Goal: Navigation & Orientation: Find specific page/section

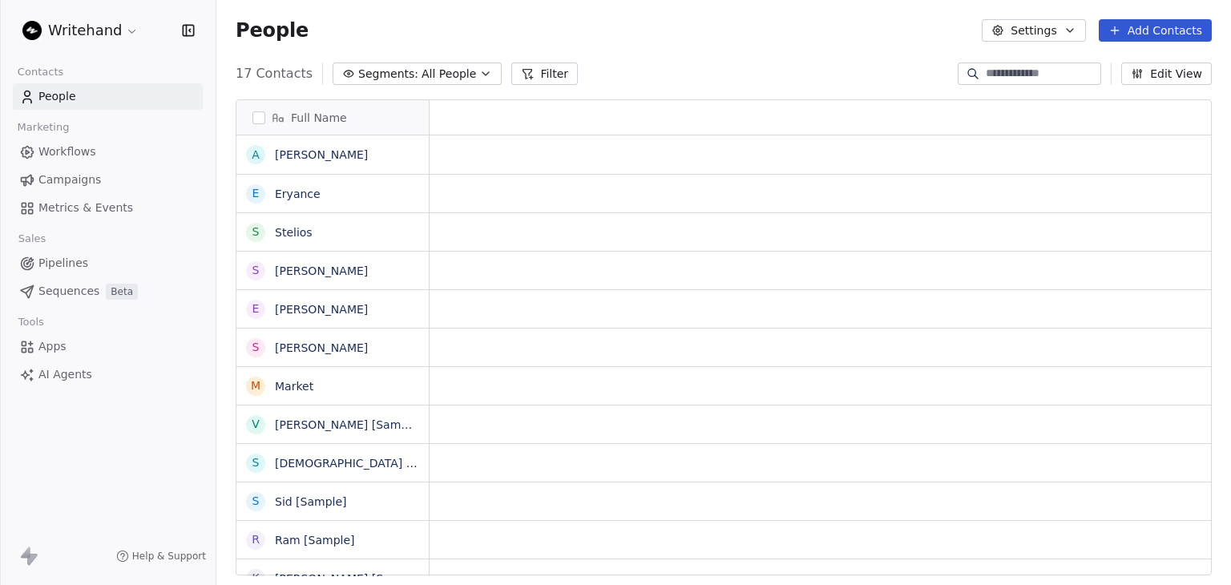
scroll to position [13, 13]
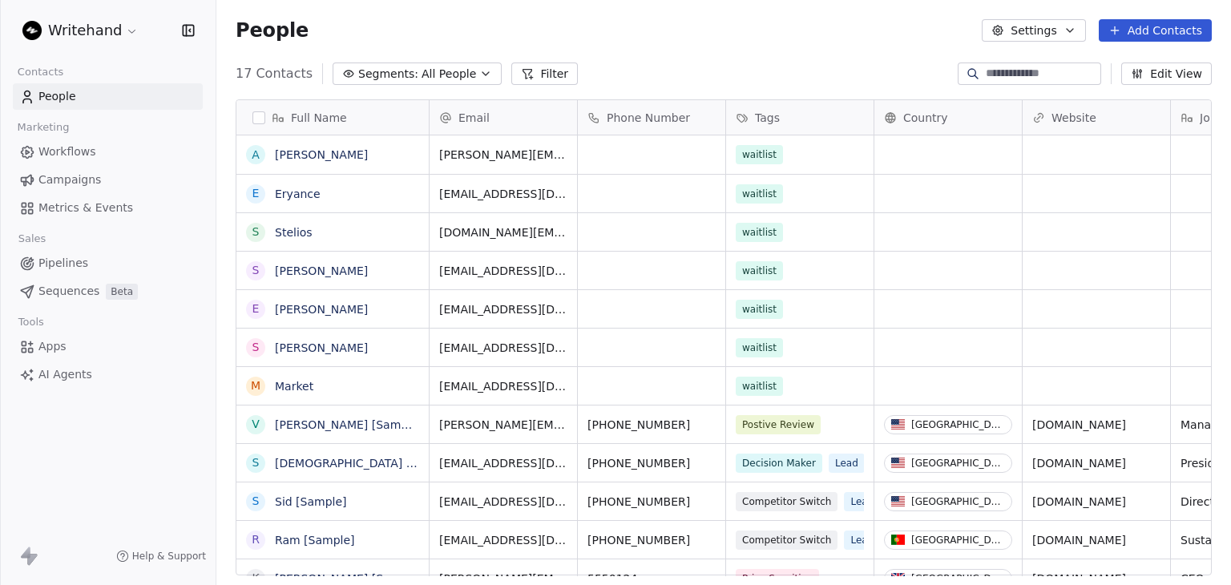
click at [96, 23] on html "Writehand Contacts People Marketing Workflows Campaigns Metrics & Events Sales …" at bounding box center [615, 292] width 1231 height 585
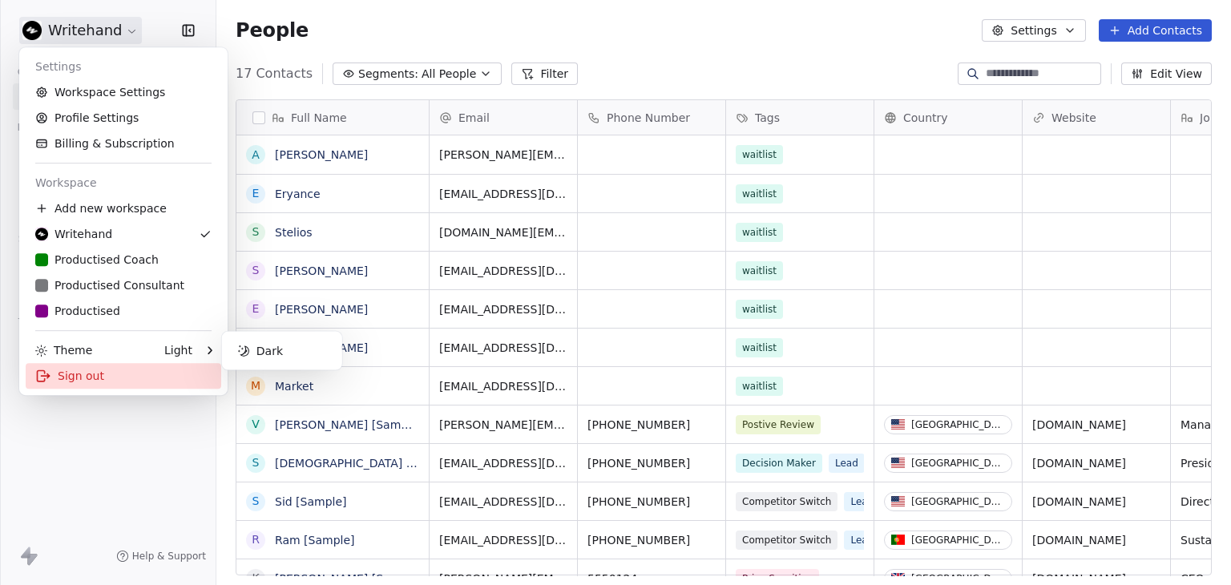
click at [90, 371] on div "Sign out" at bounding box center [124, 376] width 196 height 26
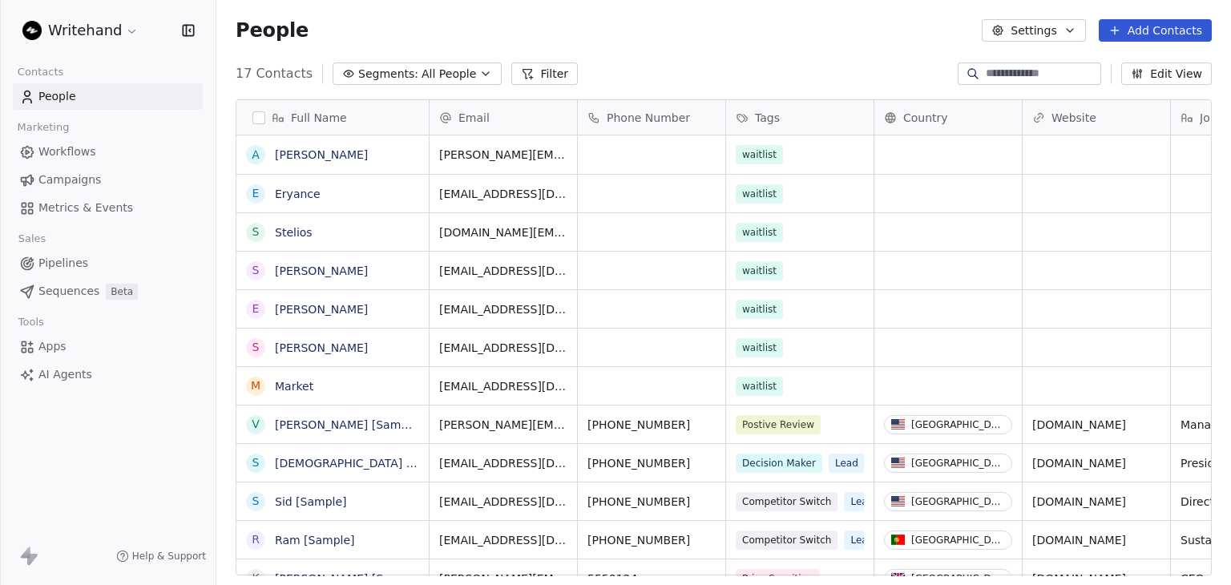
scroll to position [502, 1002]
click at [112, 20] on html "Writehand Contacts People Marketing Workflows Campaigns Metrics & Events Sales …" at bounding box center [615, 292] width 1231 height 585
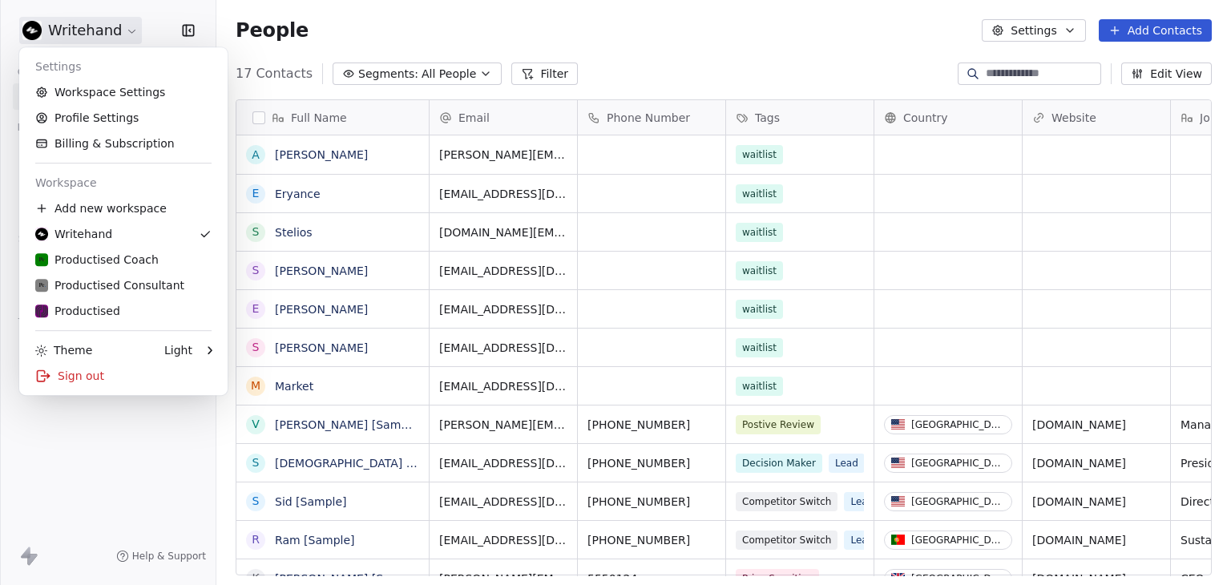
click at [575, 11] on html "Writehand Contacts People Marketing Workflows Campaigns Metrics & Events Sales …" at bounding box center [615, 292] width 1231 height 585
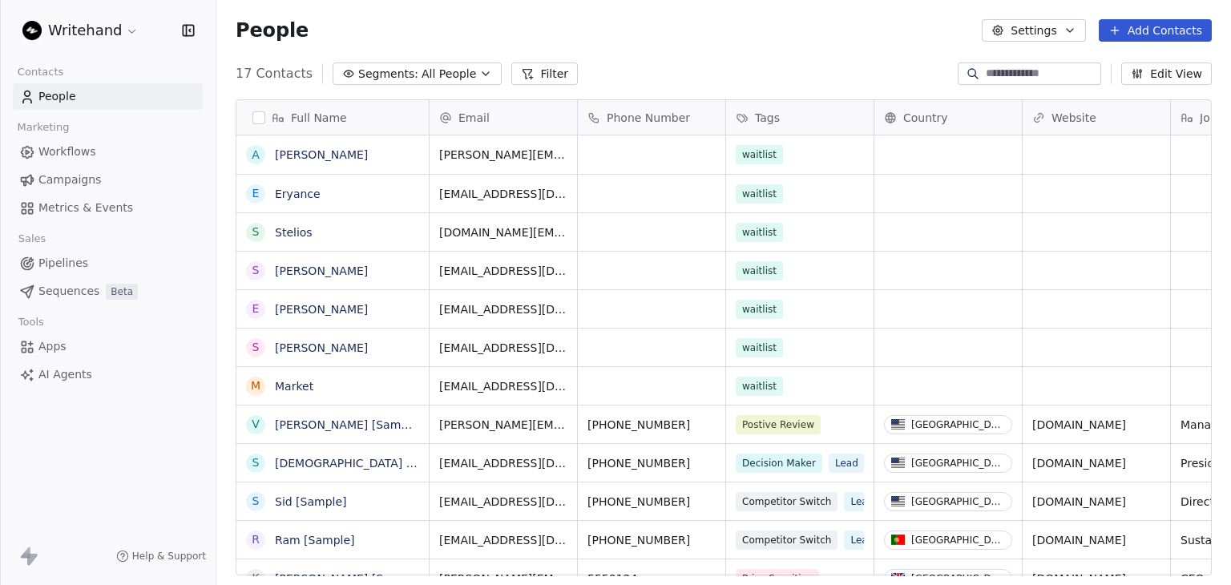
click at [67, 153] on span "Workflows" at bounding box center [67, 151] width 58 height 17
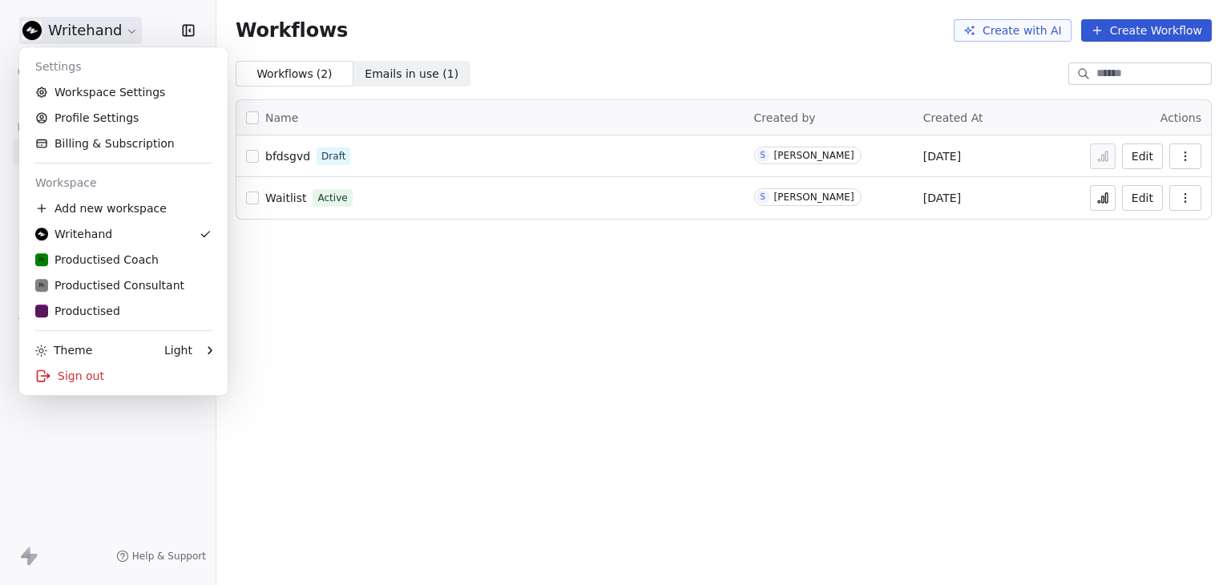
click at [53, 33] on html "Writehand Contacts People Marketing Workflows Campaigns Metrics & Events Sales …" at bounding box center [615, 292] width 1231 height 585
click at [94, 265] on div "Productised Coach" at bounding box center [96, 260] width 123 height 16
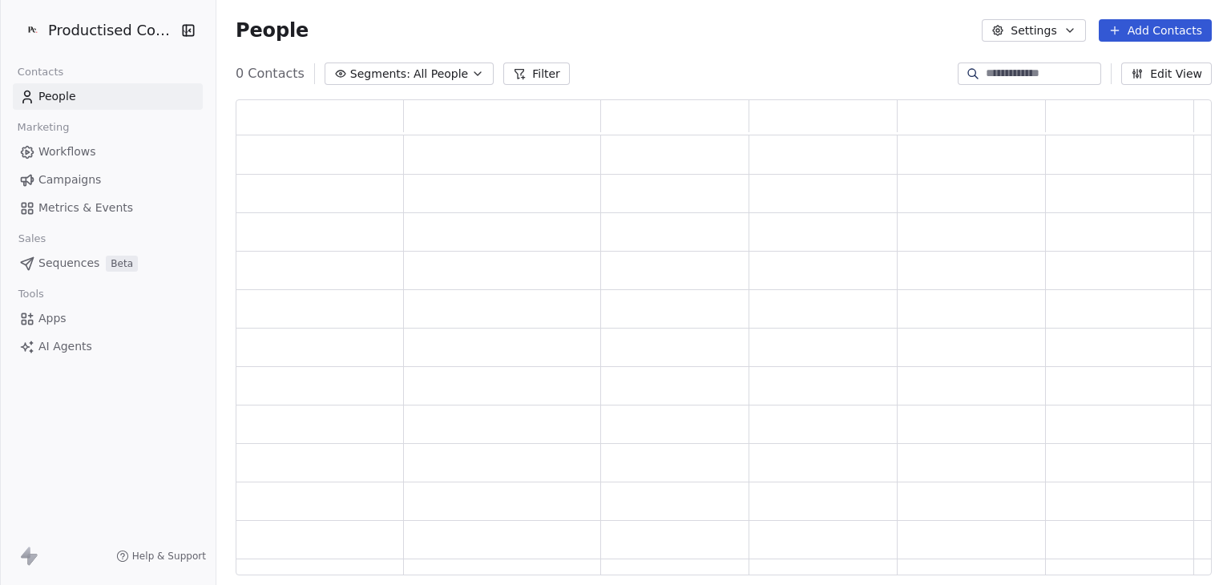
scroll to position [463, 963]
click at [77, 159] on span "Workflows" at bounding box center [67, 151] width 58 height 17
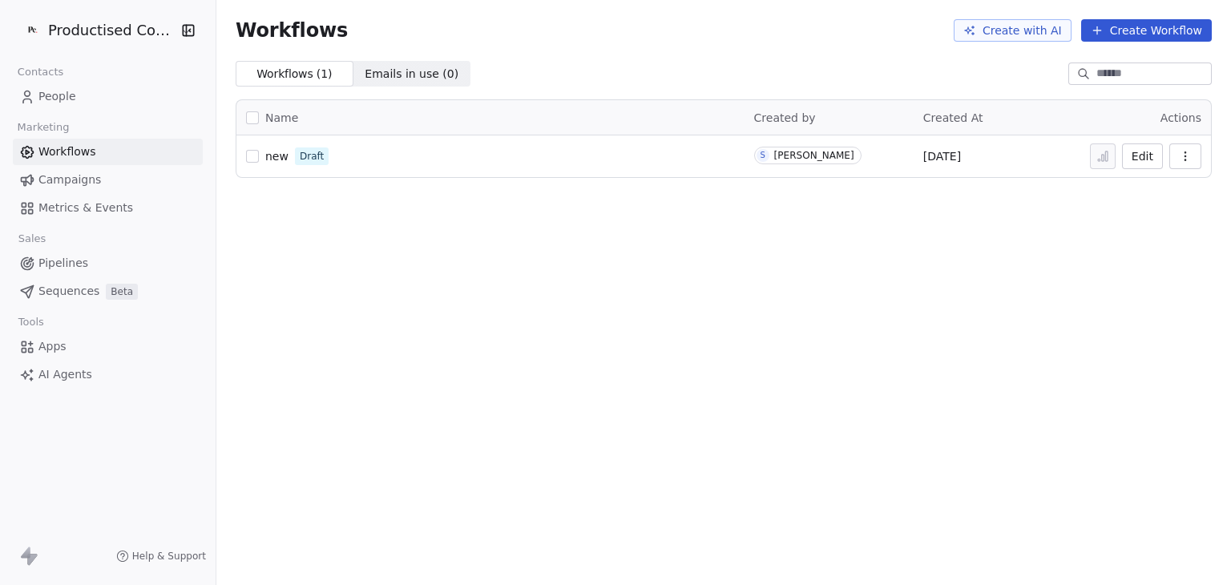
click at [95, 33] on html "Productised Coach Contacts People Marketing Workflows Campaigns Metrics & Event…" at bounding box center [615, 292] width 1231 height 585
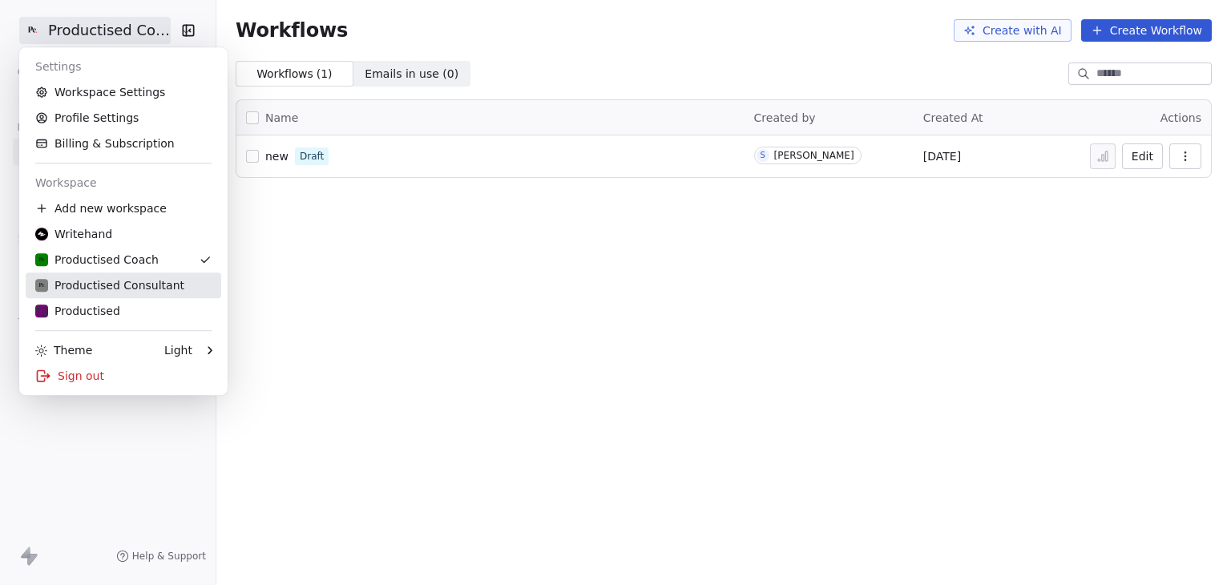
click at [91, 292] on div "Productised Consultant" at bounding box center [109, 285] width 149 height 16
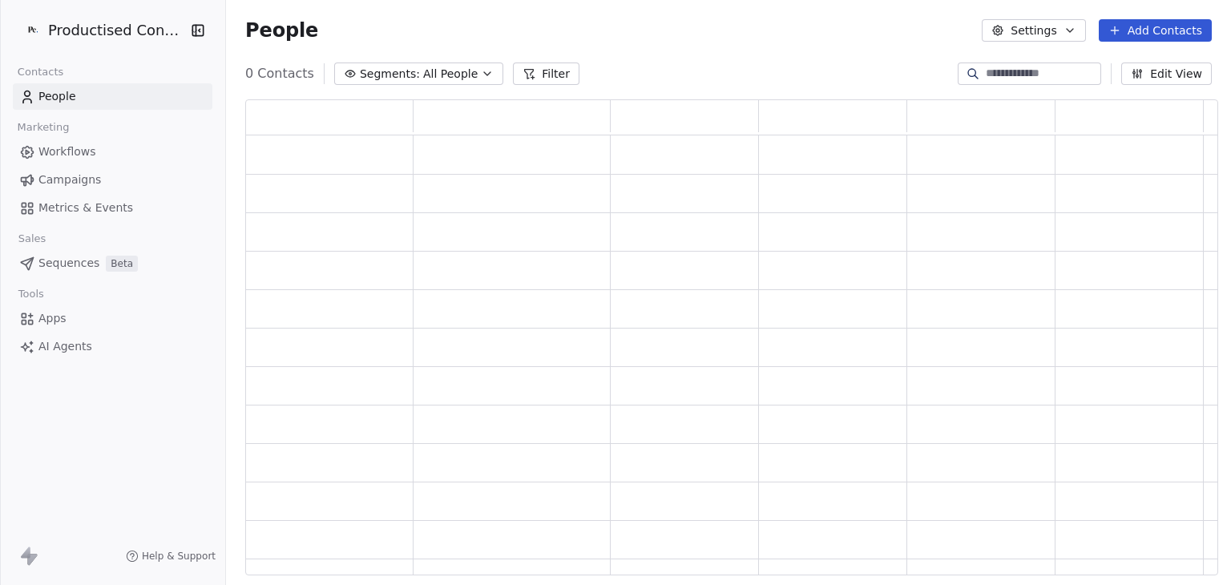
scroll to position [463, 961]
click at [83, 154] on span "Workflows" at bounding box center [67, 151] width 58 height 17
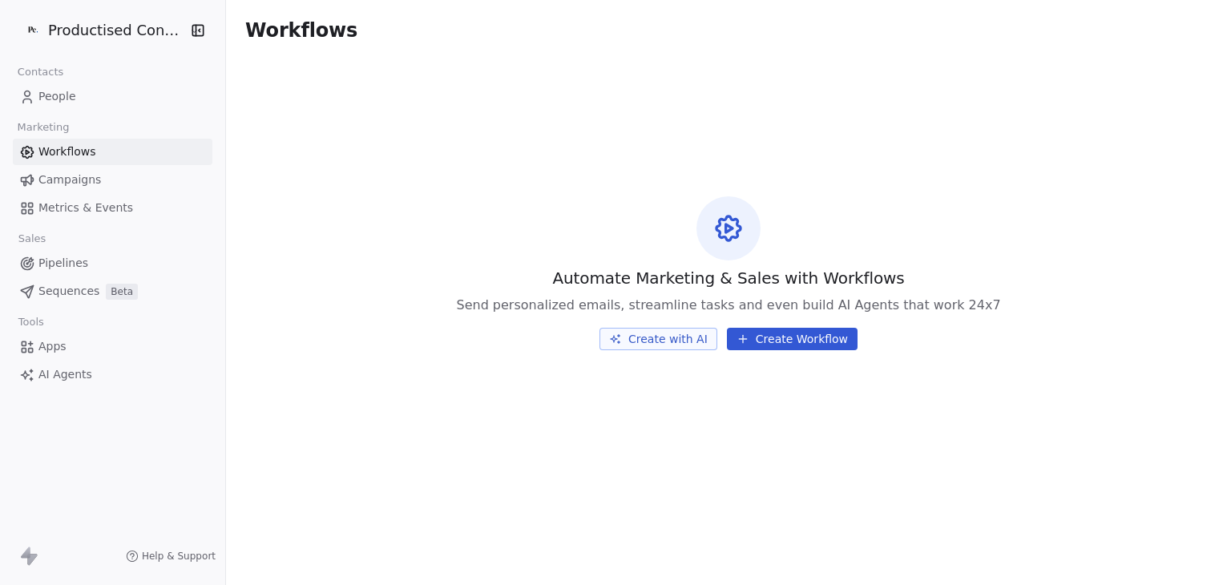
click at [95, 33] on html "Productised Consultant Contacts People Marketing Workflows Campaigns Metrics & …" at bounding box center [615, 292] width 1231 height 585
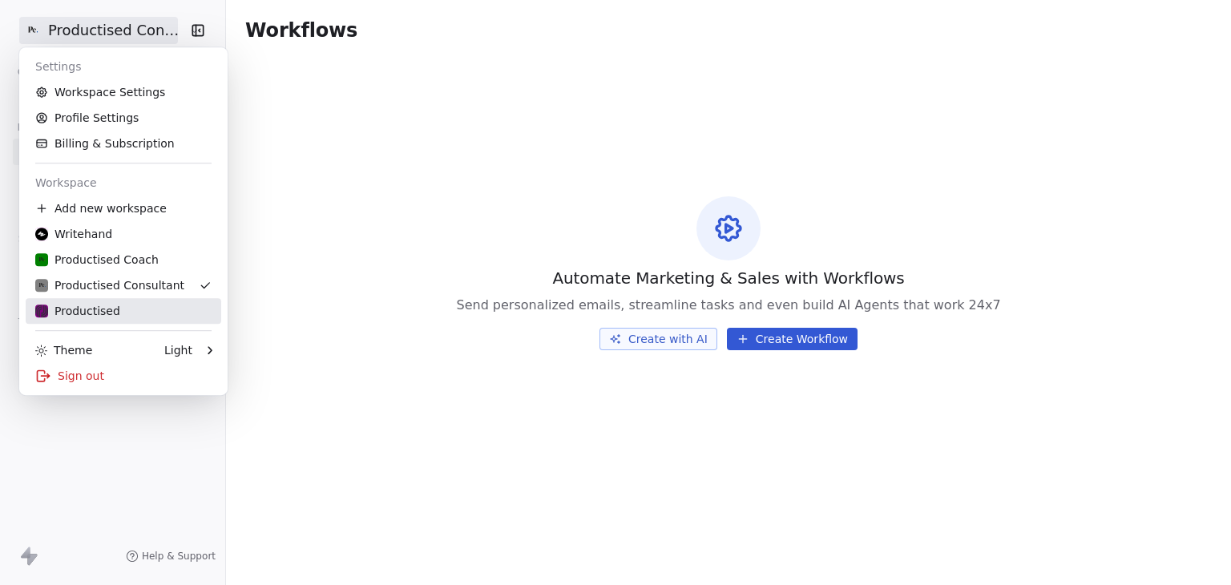
click at [87, 309] on div "Productised" at bounding box center [77, 311] width 85 height 16
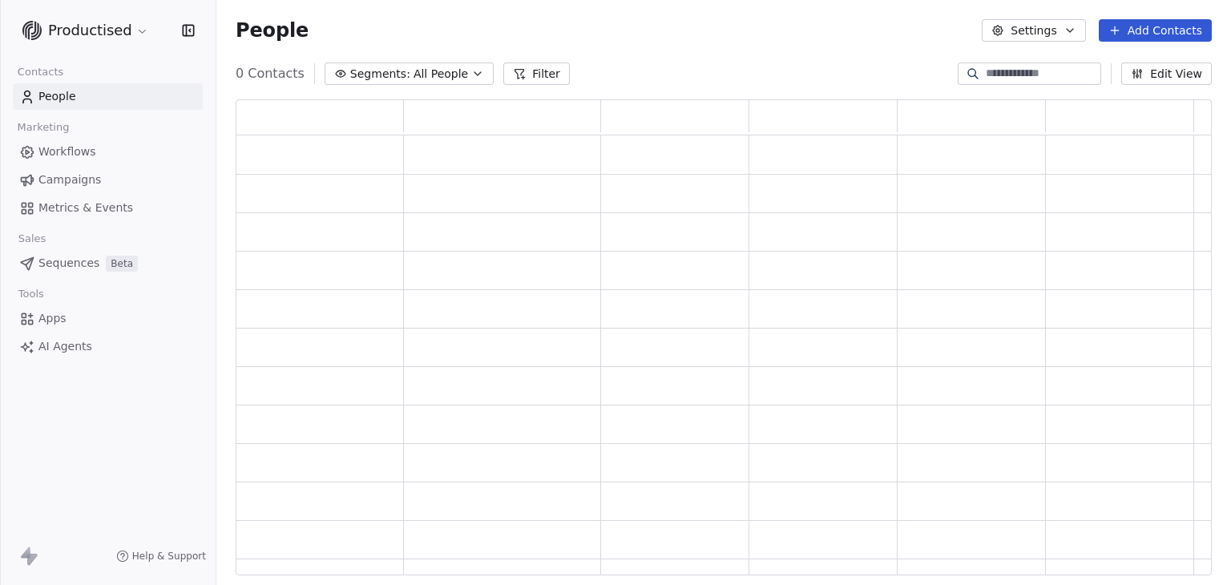
scroll to position [463, 963]
click at [76, 156] on span "Workflows" at bounding box center [67, 151] width 58 height 17
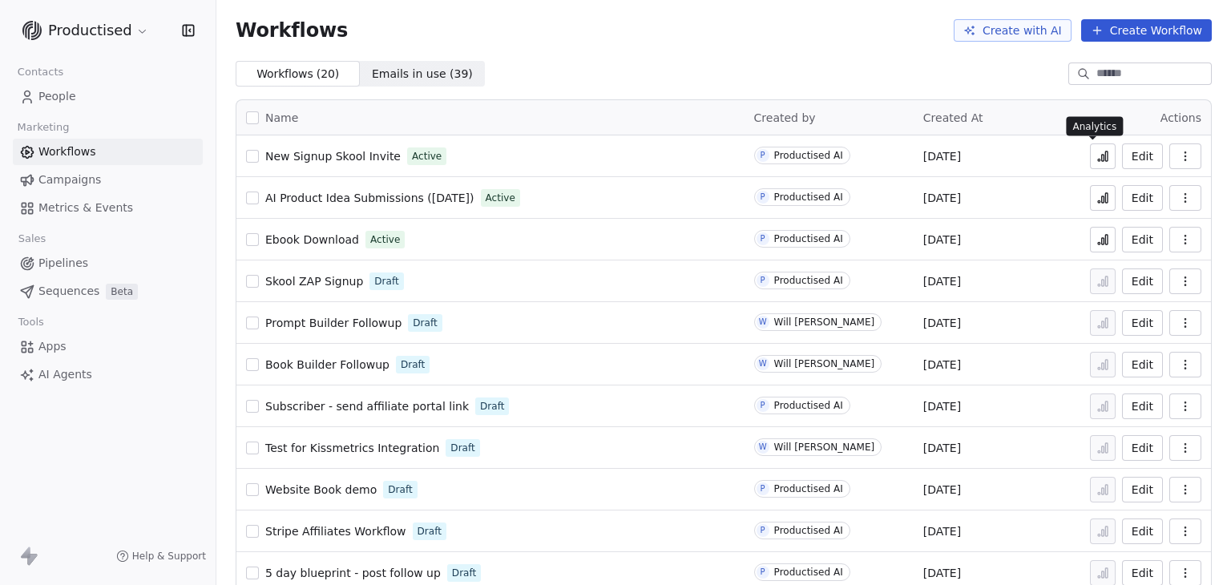
click at [1105, 155] on icon at bounding box center [1106, 156] width 2 height 10
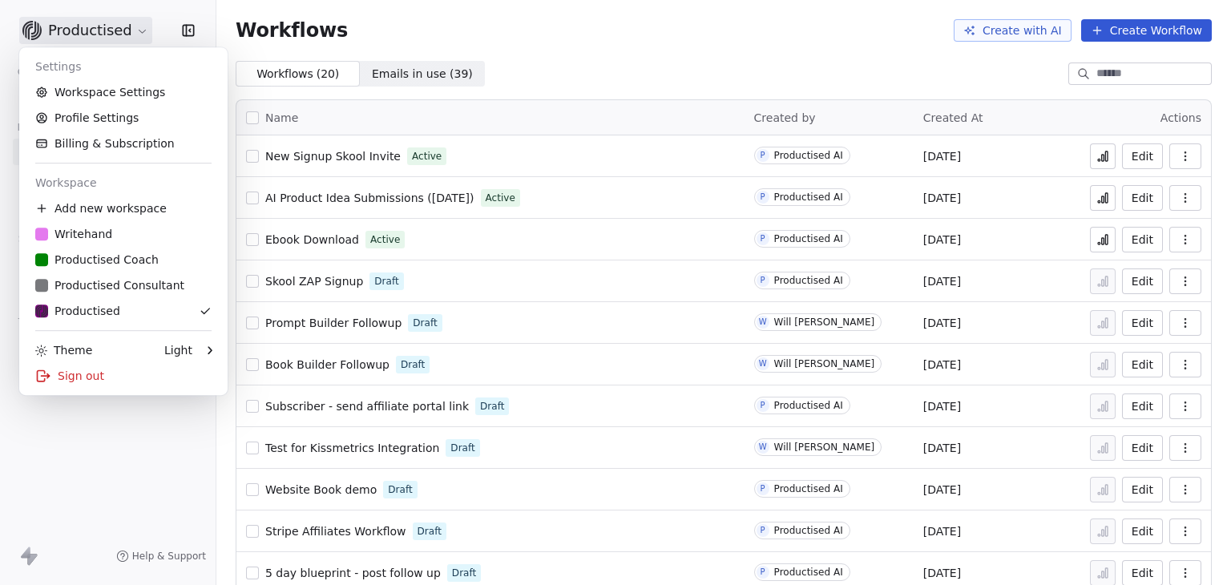
click at [82, 33] on html "Productised Contacts People Marketing Workflows Campaigns Metrics & Events Sale…" at bounding box center [615, 292] width 1231 height 585
click at [76, 376] on div "Sign out" at bounding box center [124, 376] width 196 height 26
